Goal: Contribute content

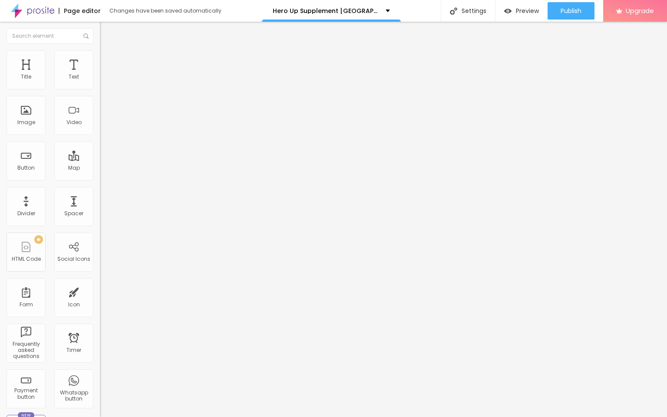
click at [100, 82] on input "entre em contato" at bounding box center [152, 77] width 104 height 9
paste input "👇❗❗𝐒𝐡𝐨𝐩𝐍𝐨𝐰❗❗👇"
type input "👇❗❗𝐒𝐡𝐨𝐩𝐍𝐨𝐰❗❗👇"
click at [100, 175] on input "https://" at bounding box center [152, 174] width 104 height 9
paste input "[DOMAIN_NAME][URL][DEMOGRAPHIC_DATA][MEDICAL_DATA]"
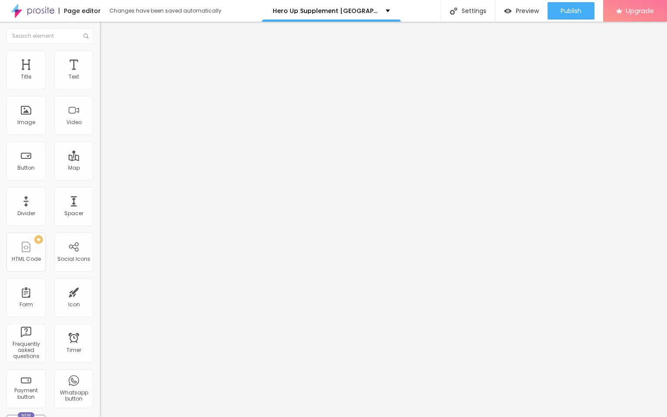
scroll to position [0, 55]
type input "[URL][DOMAIN_NAME][DEMOGRAPHIC_DATA][MEDICAL_DATA]"
click at [100, 75] on span "Change image" at bounding box center [123, 70] width 46 height 7
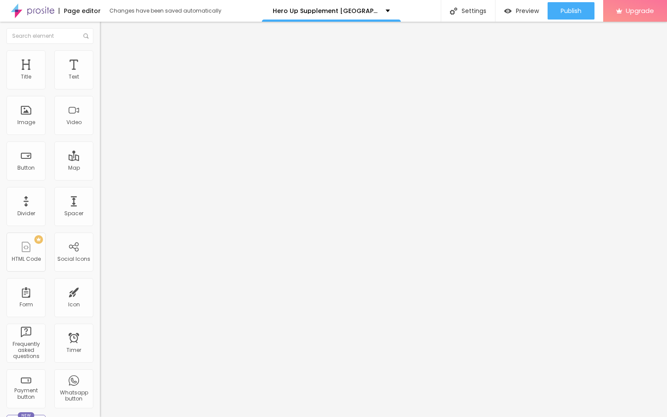
click at [100, 178] on input "https://" at bounding box center [152, 173] width 104 height 9
paste input "[DOMAIN_NAME][URL][DEMOGRAPHIC_DATA][MEDICAL_DATA]"
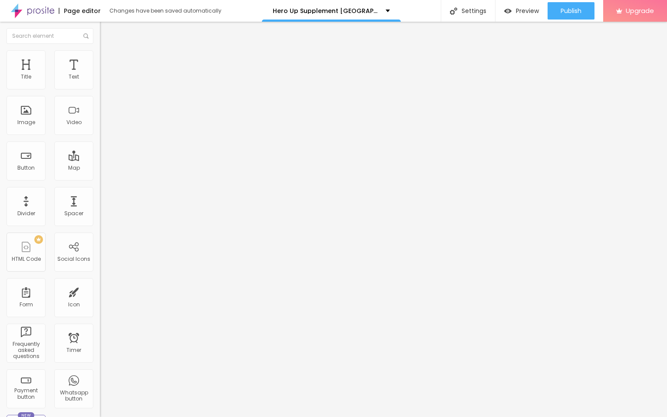
scroll to position [0, 55]
type input "[URL][DOMAIN_NAME][DEMOGRAPHIC_DATA][MEDICAL_DATA]"
click at [558, 12] on button "Publish" at bounding box center [570, 10] width 47 height 17
click at [42, 9] on img at bounding box center [32, 11] width 43 height 22
